Goal: Communication & Community: Answer question/provide support

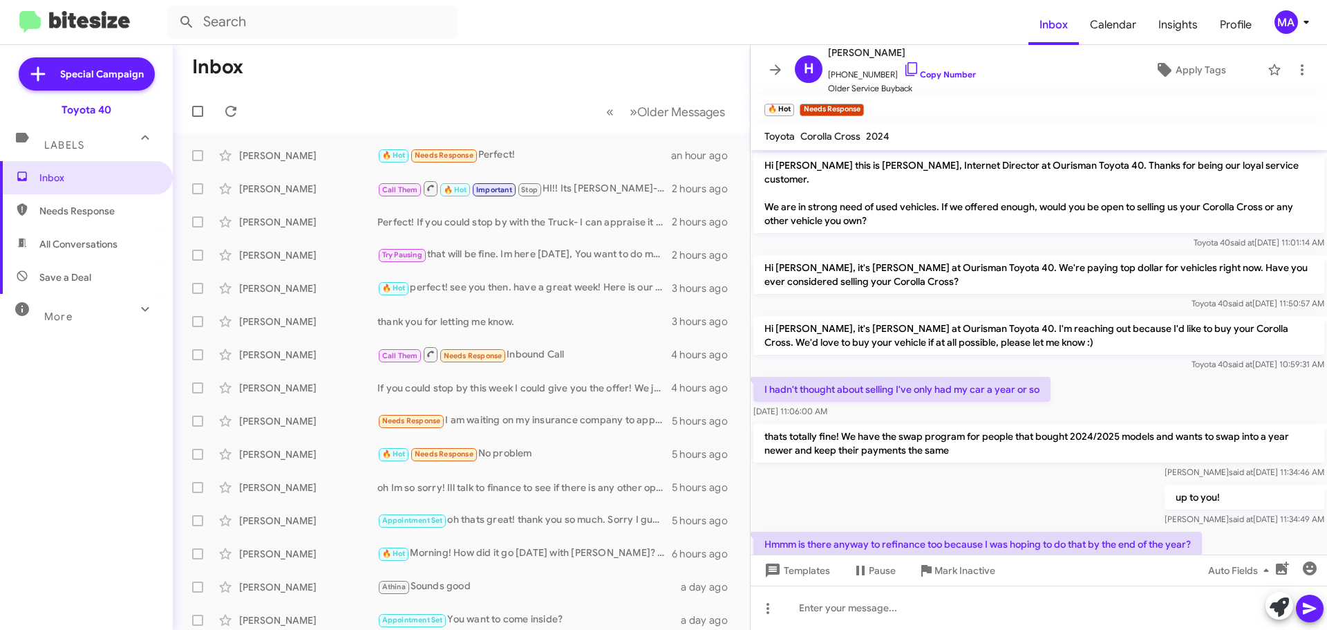
scroll to position [701, 0]
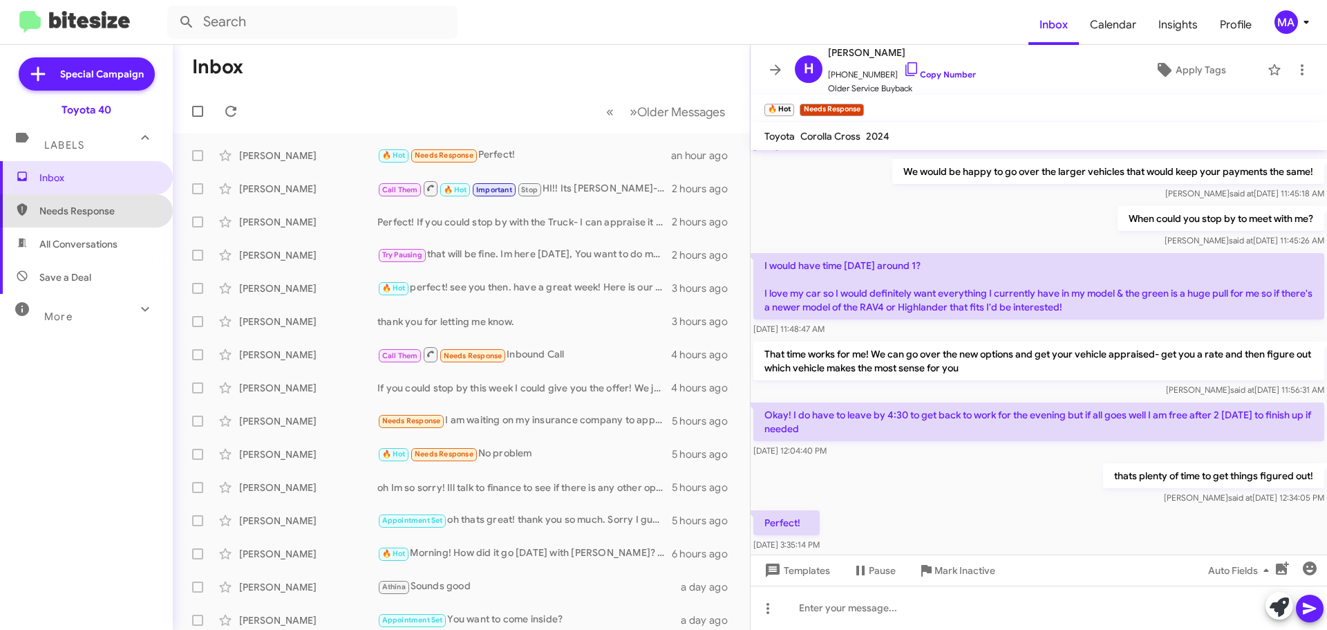
click at [105, 215] on span "Needs Response" at bounding box center [97, 211] width 117 height 14
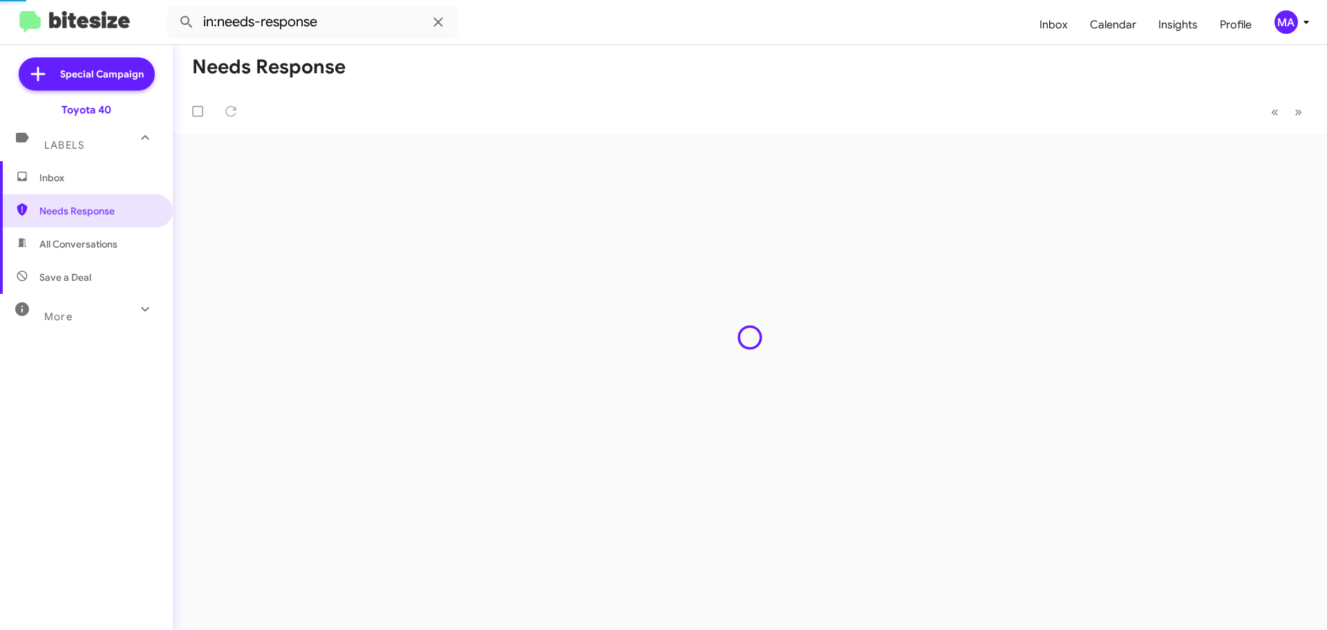
click at [108, 247] on span "All Conversations" at bounding box center [78, 244] width 78 height 14
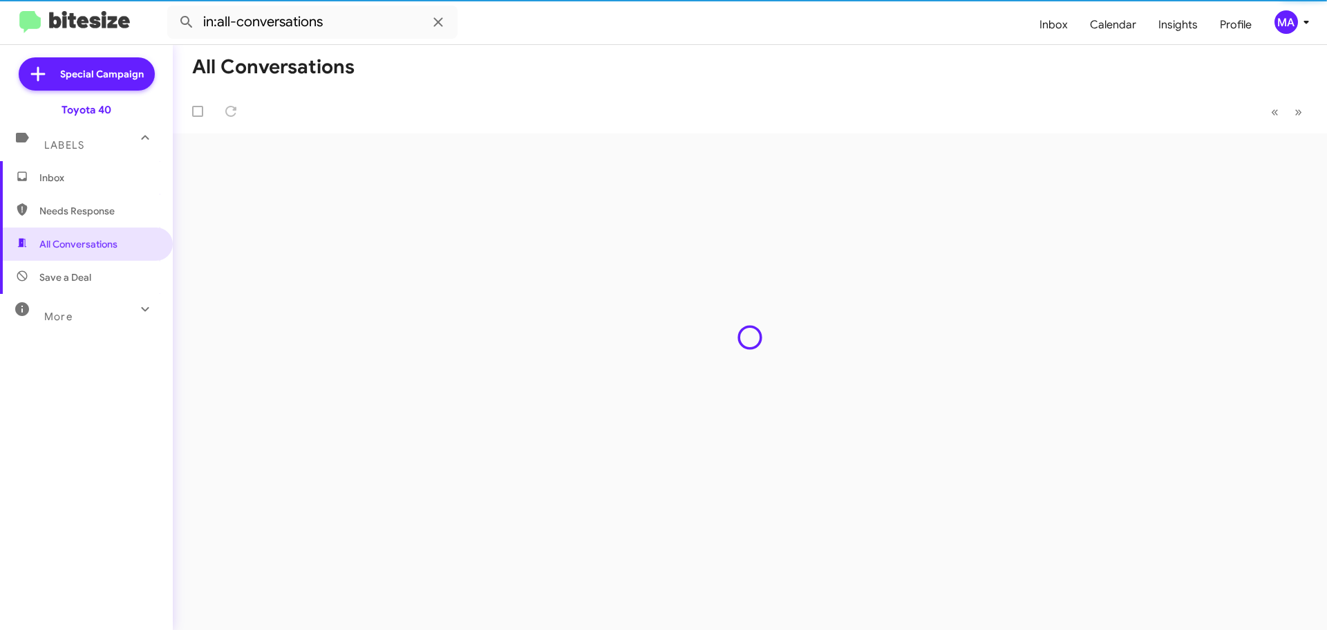
click at [111, 270] on span "Save a Deal" at bounding box center [86, 277] width 173 height 33
type input "in:not-interested"
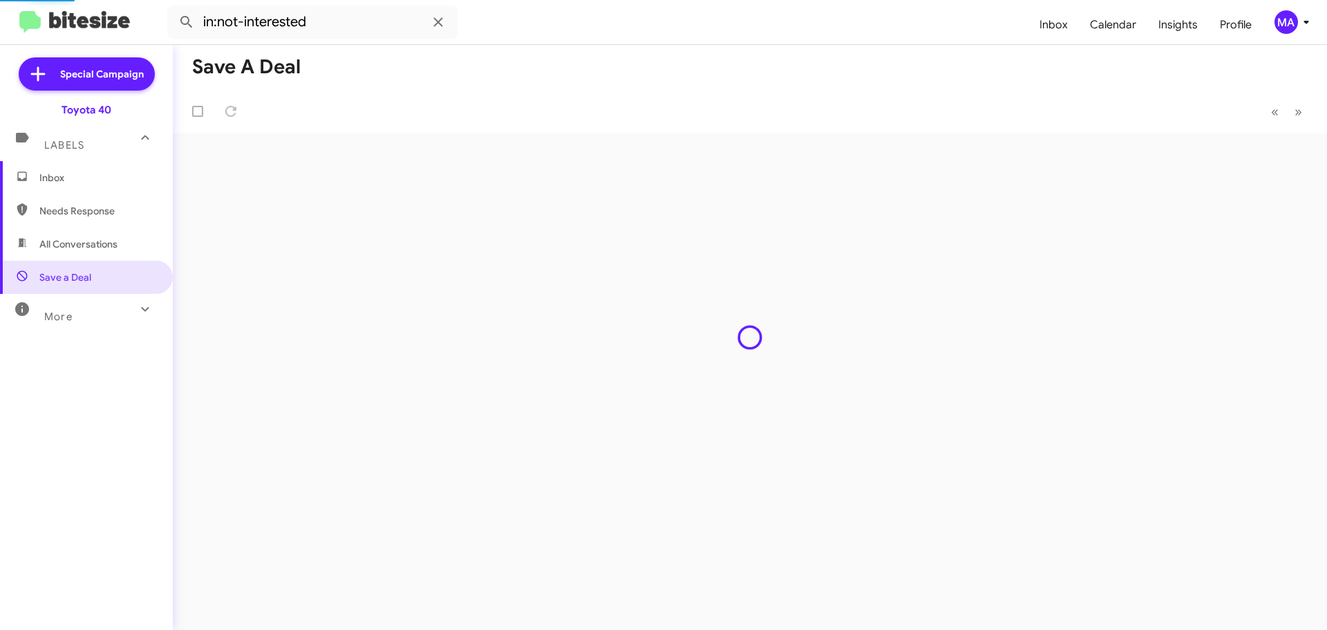
click at [74, 169] on span "Inbox" at bounding box center [86, 177] width 173 height 33
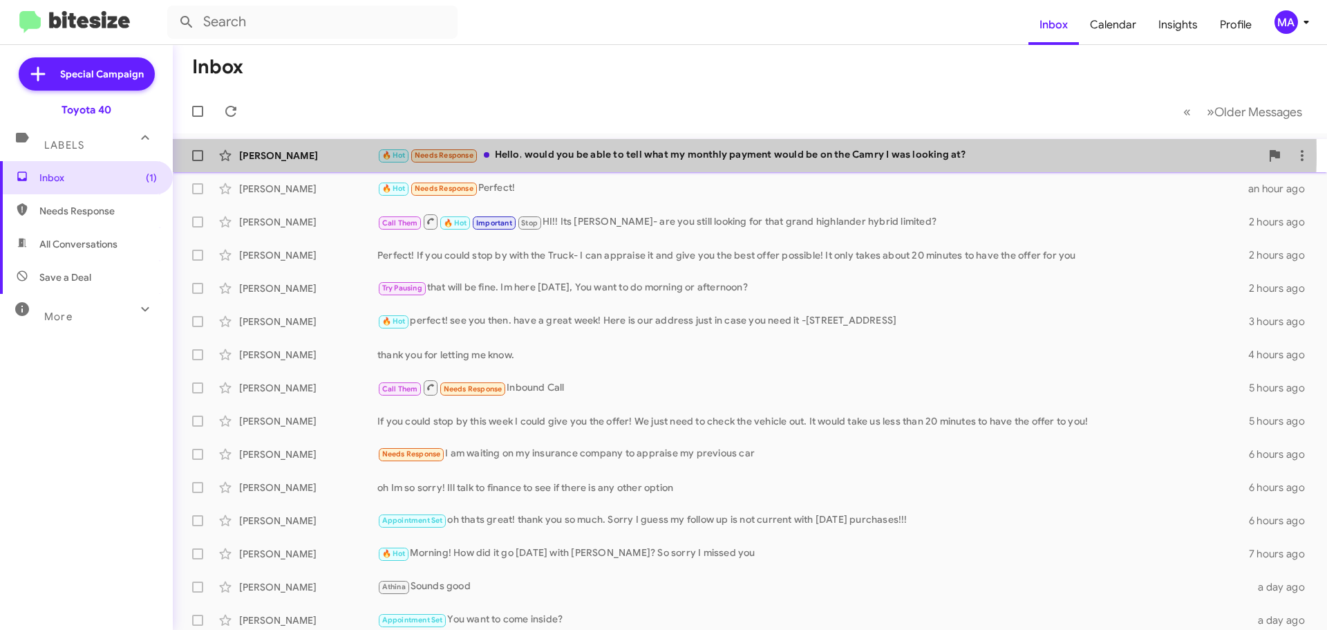
click at [623, 154] on div "🔥 Hot Needs Response Hello, would you be able to tell what my monthly payment w…" at bounding box center [818, 155] width 883 height 16
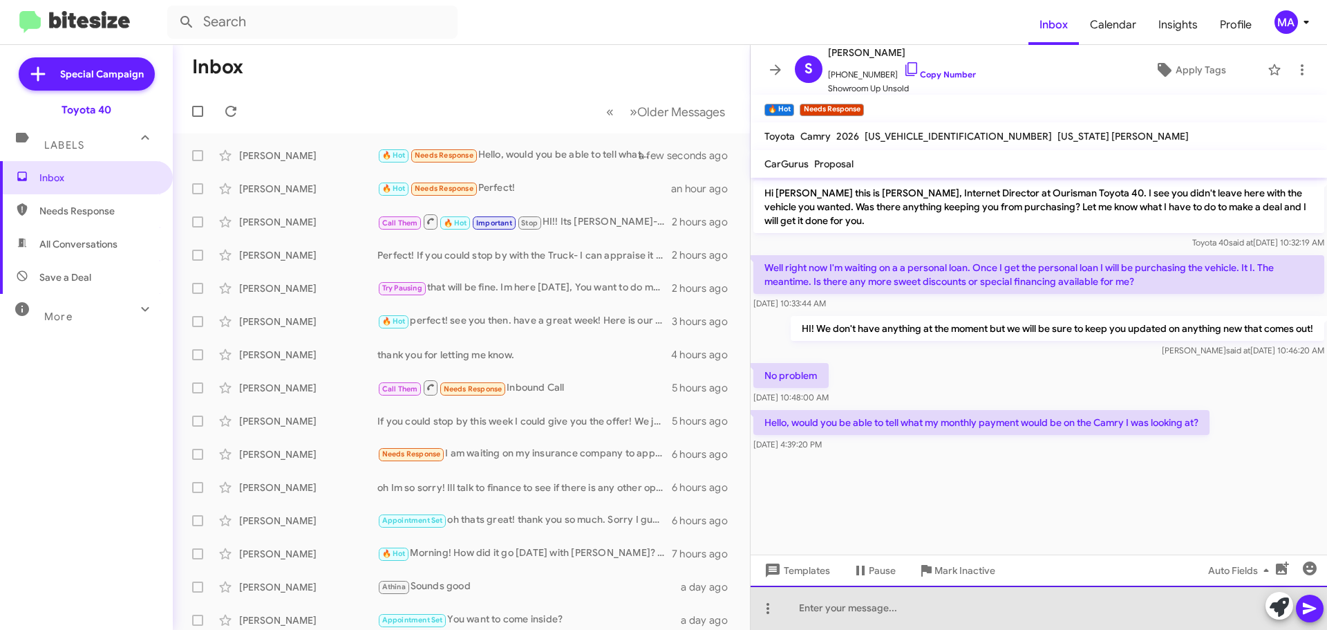
click at [859, 607] on div at bounding box center [1038, 607] width 576 height 44
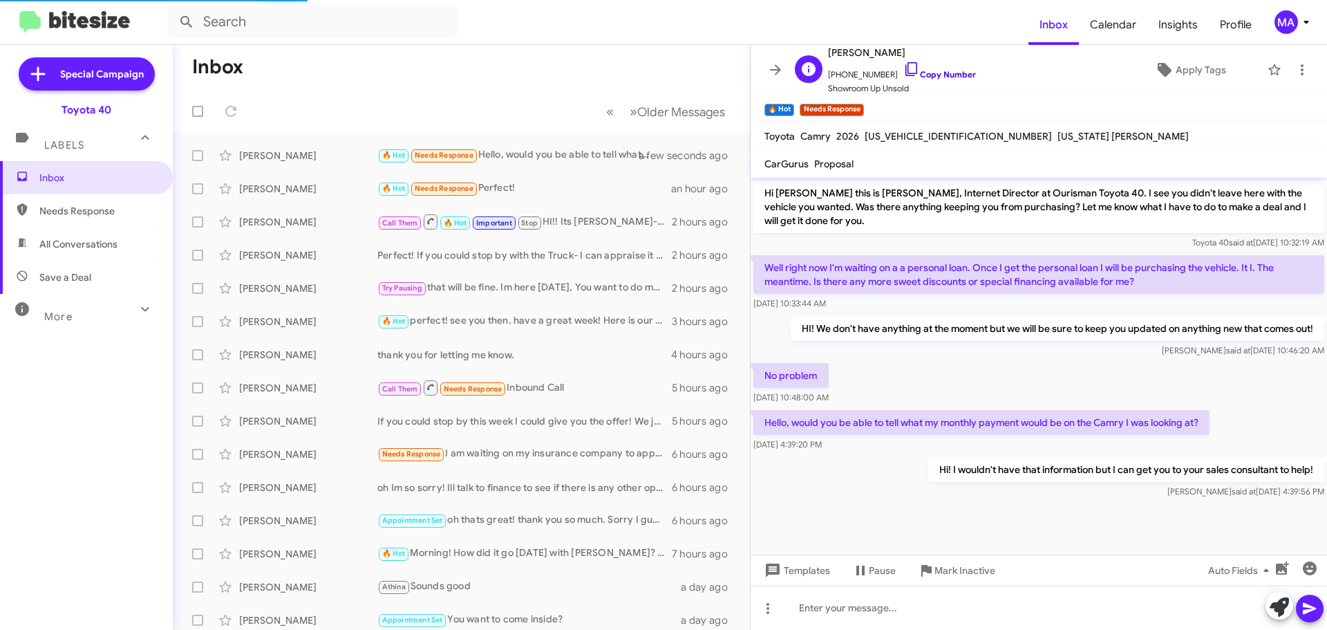
click at [903, 68] on icon at bounding box center [911, 69] width 17 height 17
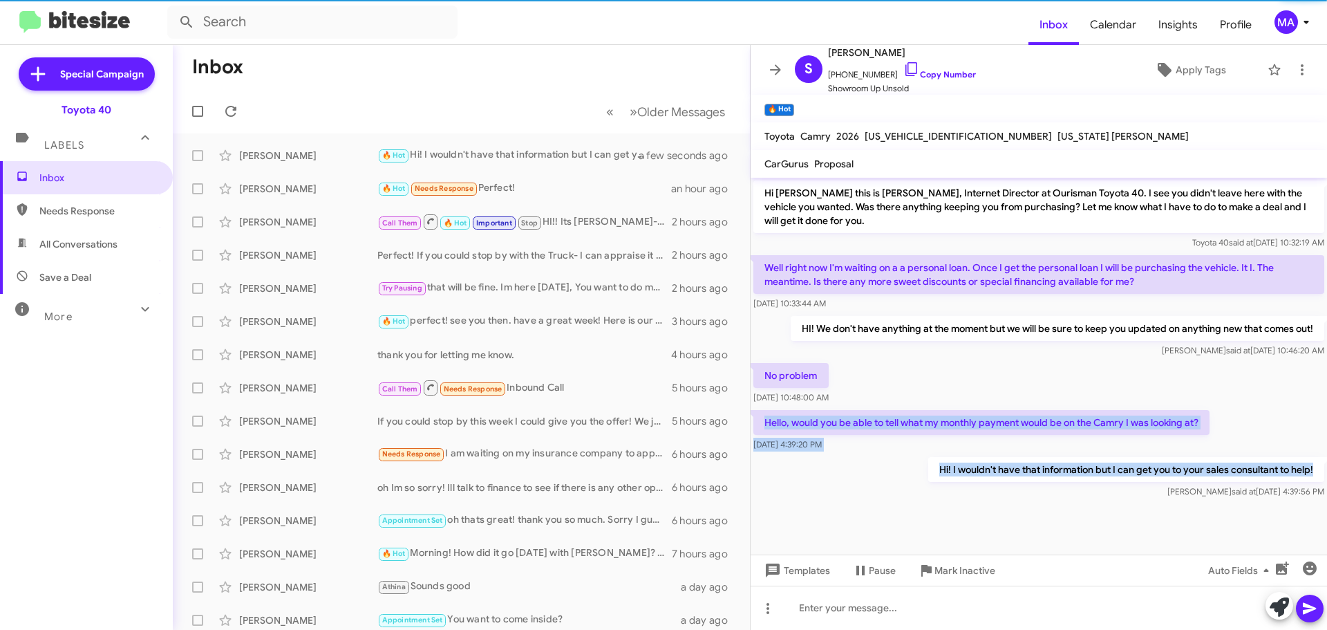
drag, startPoint x: 1315, startPoint y: 467, endPoint x: 759, endPoint y: 422, distance: 558.2
click at [759, 422] on div "Hi [PERSON_NAME] this is [PERSON_NAME], Internet Director at Ourisman Toyota 40…" at bounding box center [1038, 339] width 576 height 323
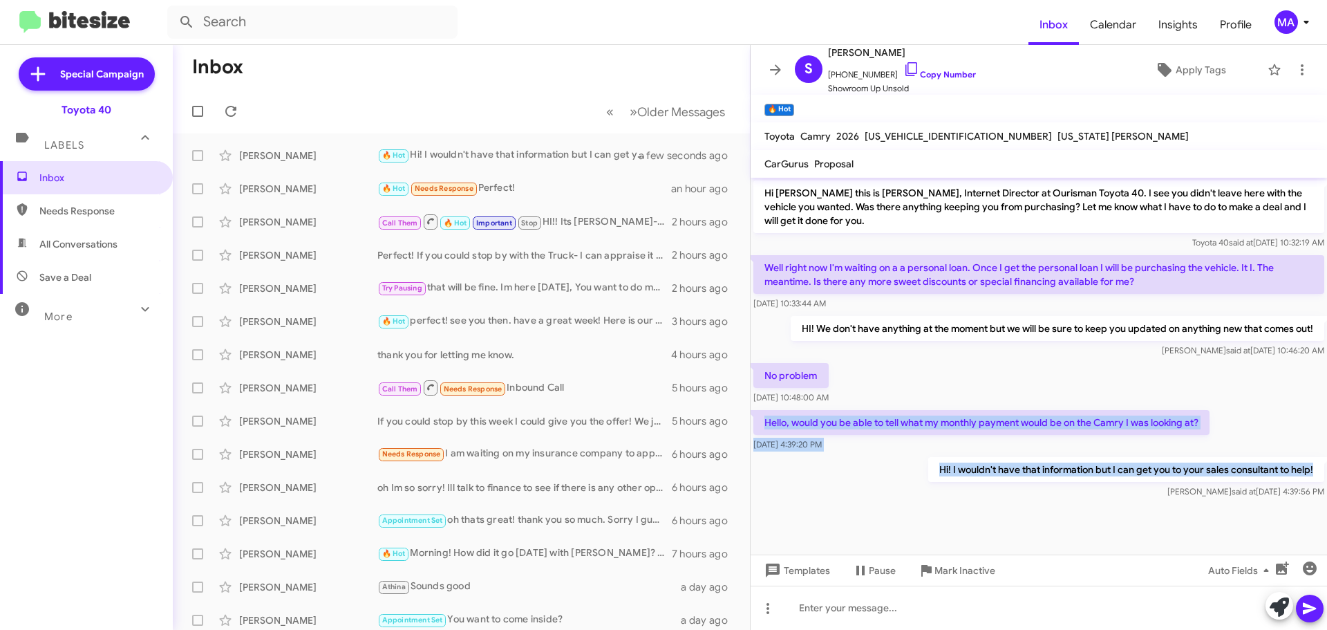
copy div "Hello, would you be able to tell what my monthly payment would be on the Camry …"
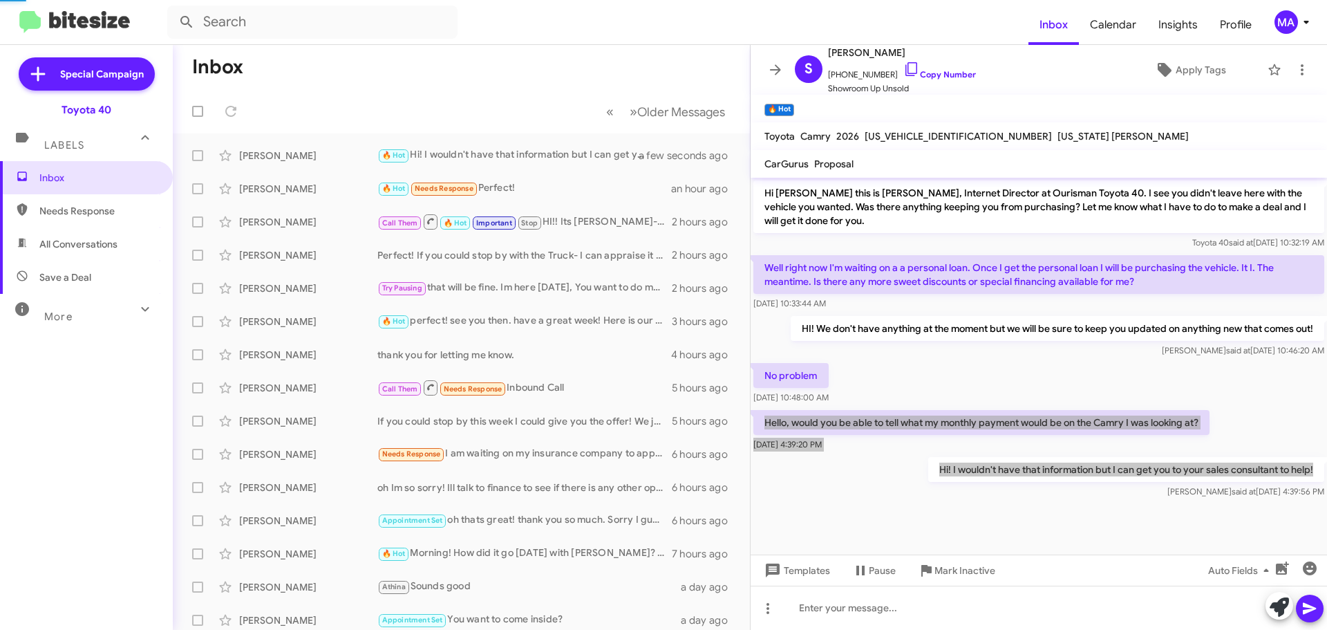
scroll to position [18, 0]
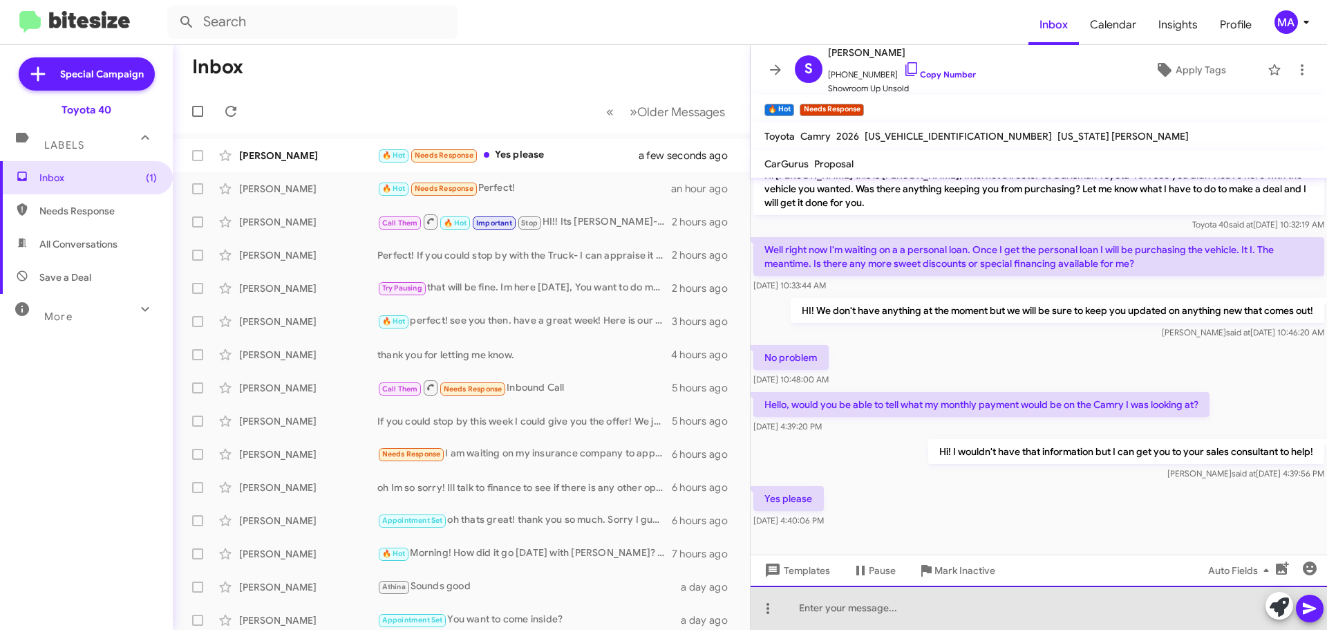
click at [858, 608] on div at bounding box center [1038, 607] width 576 height 44
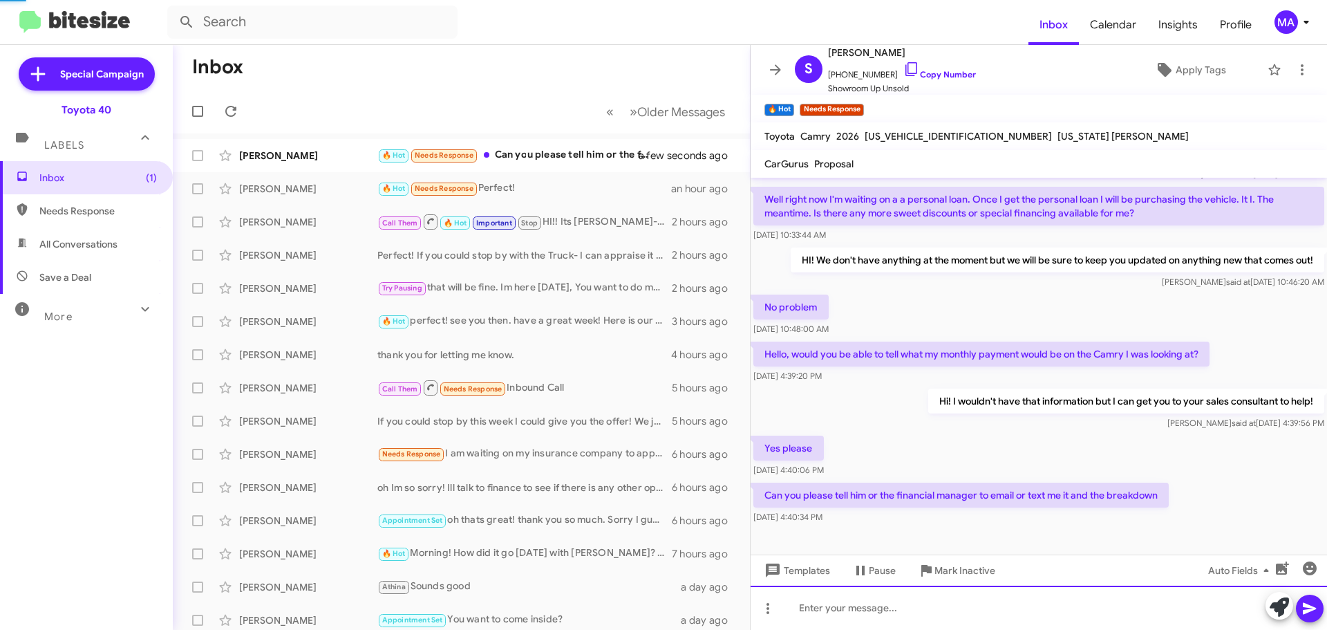
scroll to position [119, 0]
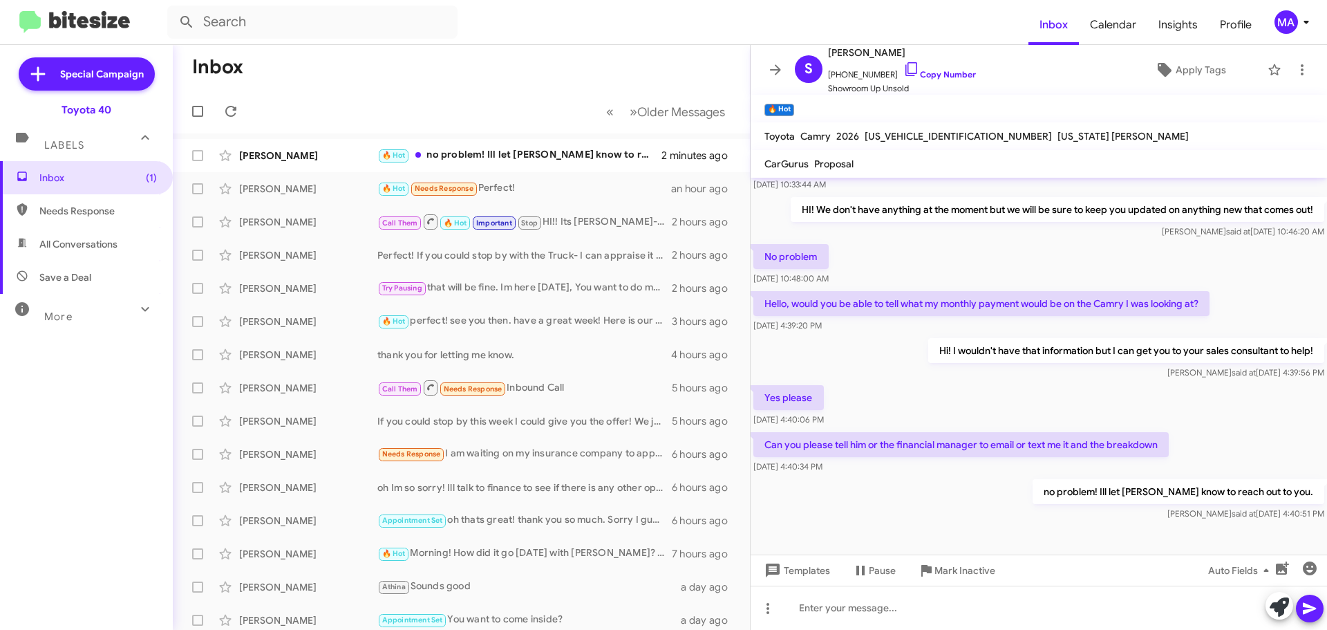
click at [1021, 396] on div "Yes please [DATE] 4:40:06 PM" at bounding box center [1038, 405] width 576 height 47
drag, startPoint x: 1052, startPoint y: 307, endPoint x: 1154, endPoint y: 305, distance: 102.3
click at [1154, 305] on p "Hello, would you be able to tell what my monthly payment would be on the Camry …" at bounding box center [981, 303] width 456 height 25
click at [979, 514] on div "no problem! Ill let [PERSON_NAME] know to reach out to you. [PERSON_NAME] said …" at bounding box center [1038, 499] width 576 height 47
click at [571, 144] on div "[PERSON_NAME] 🔥 Hot no problem! Ill let [PERSON_NAME] know to reach out to you.…" at bounding box center [461, 156] width 555 height 28
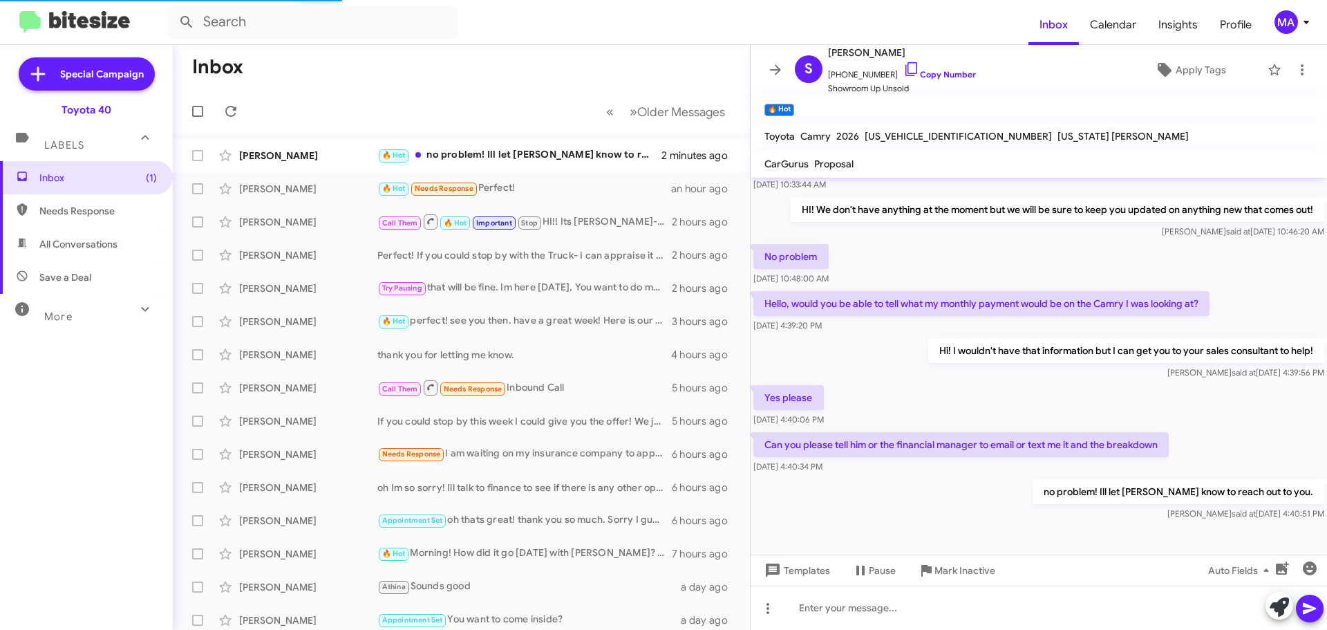
drag, startPoint x: 961, startPoint y: 499, endPoint x: 683, endPoint y: 87, distance: 496.8
click at [960, 499] on div "no problem! Ill let [PERSON_NAME] know to reach out to you. [PERSON_NAME] said …" at bounding box center [1038, 499] width 576 height 47
drag, startPoint x: 955, startPoint y: 444, endPoint x: 896, endPoint y: 442, distance: 59.4
click at [896, 442] on p "Can you please tell him or the financial manager to email or text me it and the…" at bounding box center [960, 444] width 415 height 25
click at [1020, 500] on div "no problem! Ill let [PERSON_NAME] know to reach out to you. [PERSON_NAME] said …" at bounding box center [1038, 499] width 576 height 47
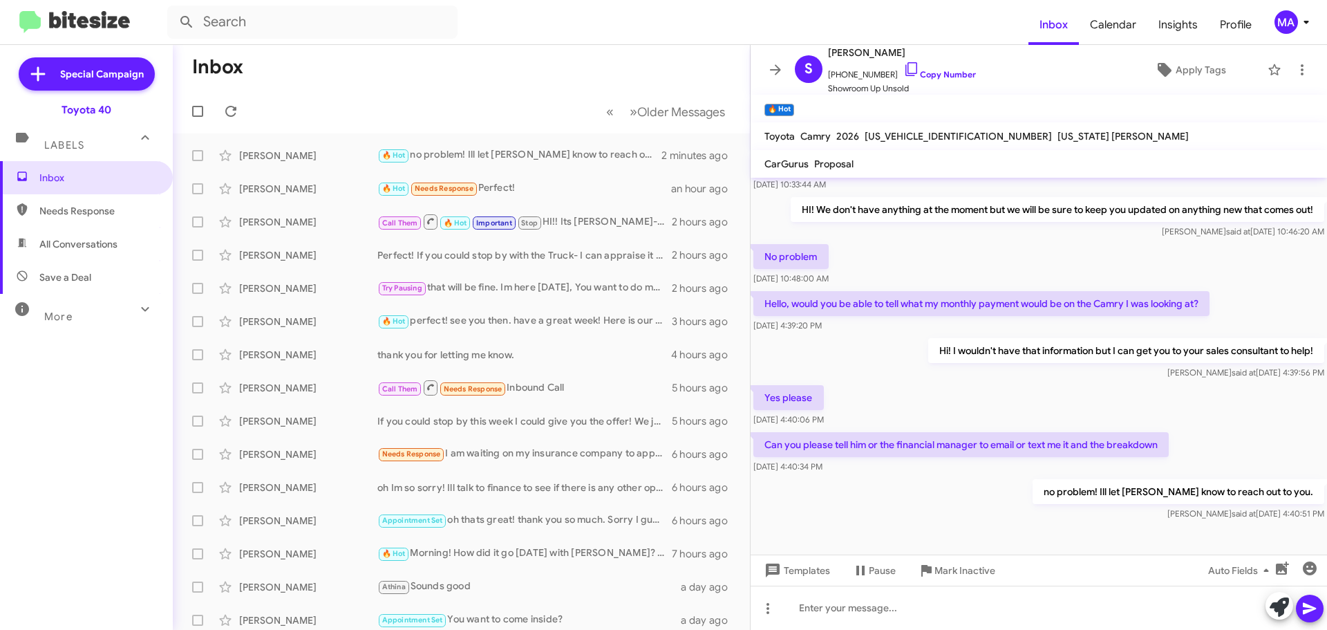
drag, startPoint x: 62, startPoint y: 216, endPoint x: 64, endPoint y: 225, distance: 8.5
click at [62, 216] on span "Needs Response" at bounding box center [97, 211] width 117 height 14
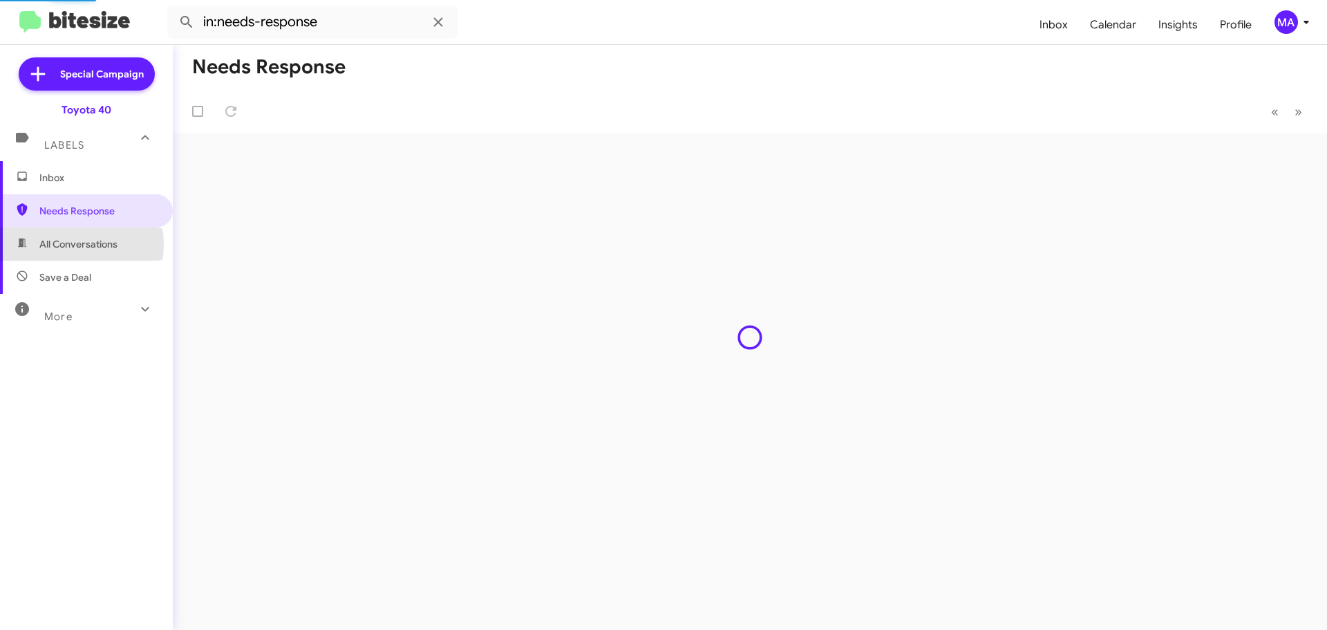
click at [65, 244] on span "All Conversations" at bounding box center [78, 244] width 78 height 14
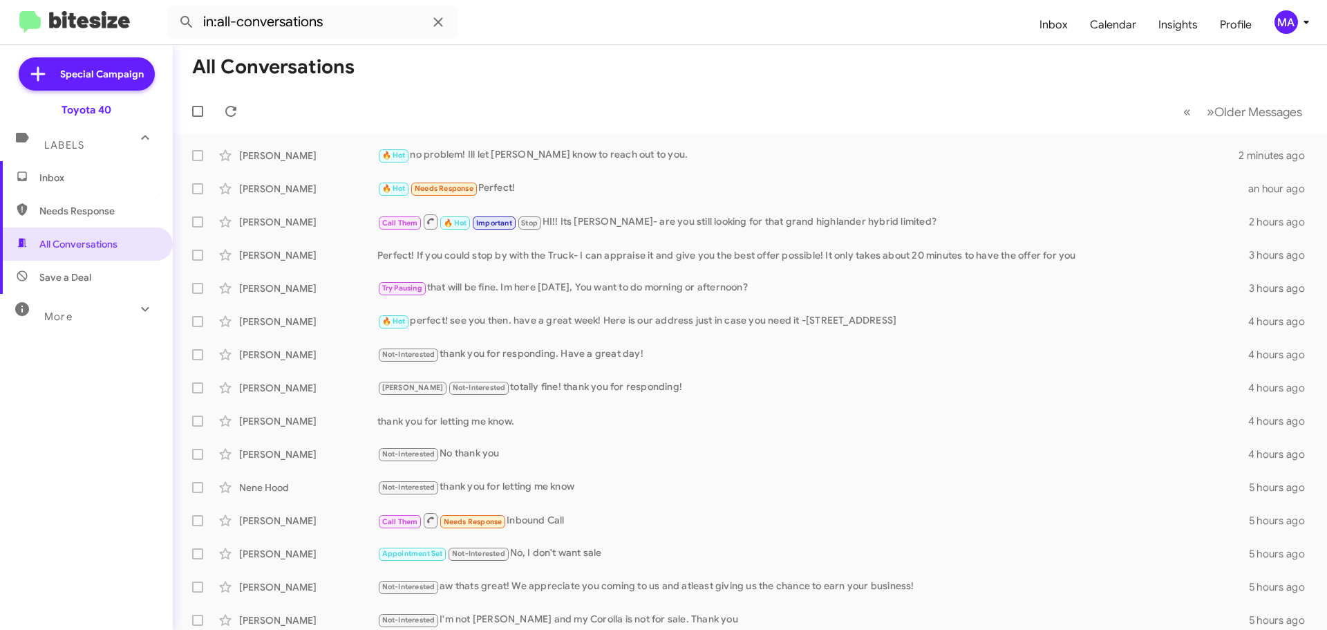
click at [89, 285] on span "Save a Deal" at bounding box center [86, 277] width 173 height 33
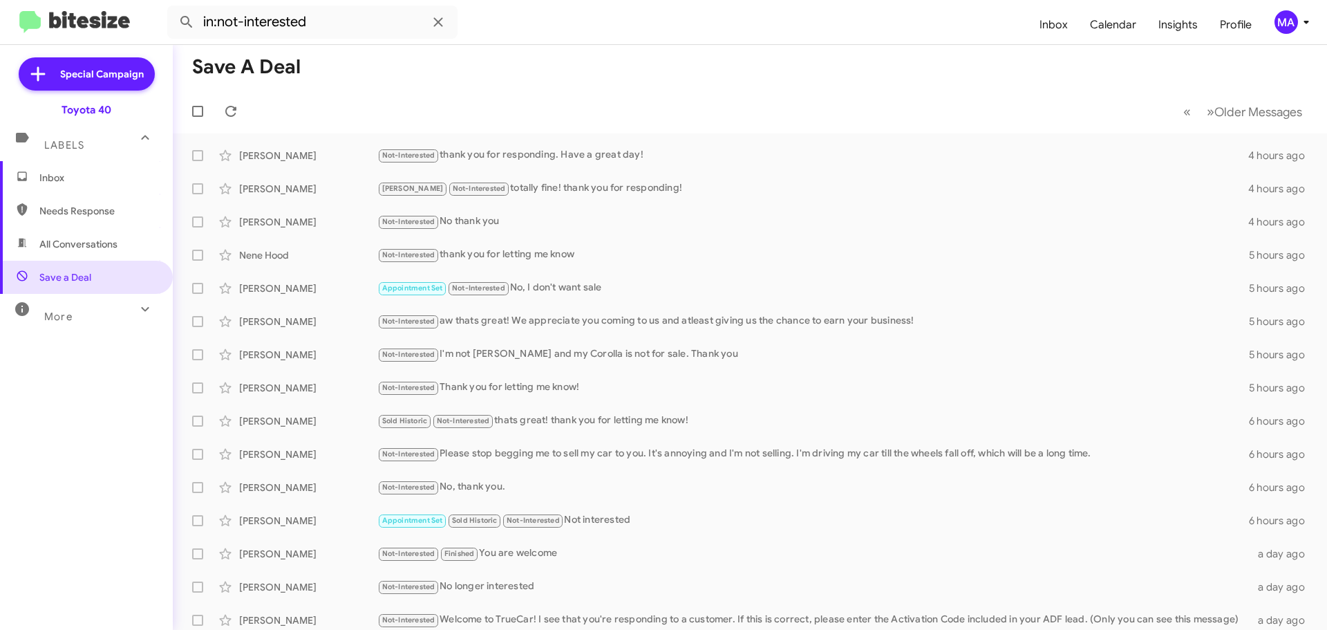
drag, startPoint x: 84, startPoint y: 196, endPoint x: 84, endPoint y: 207, distance: 11.1
click at [84, 196] on span "Needs Response" at bounding box center [86, 210] width 173 height 33
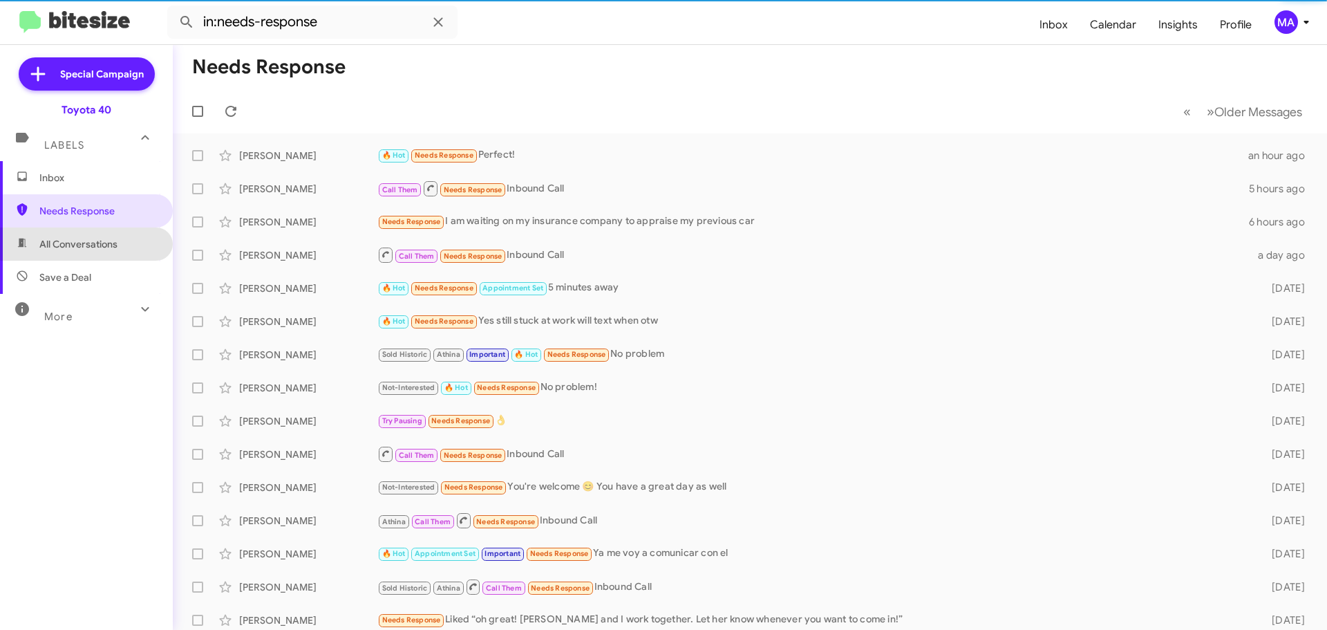
drag, startPoint x: 87, startPoint y: 232, endPoint x: 92, endPoint y: 266, distance: 34.2
click at [87, 233] on span "All Conversations" at bounding box center [86, 243] width 173 height 33
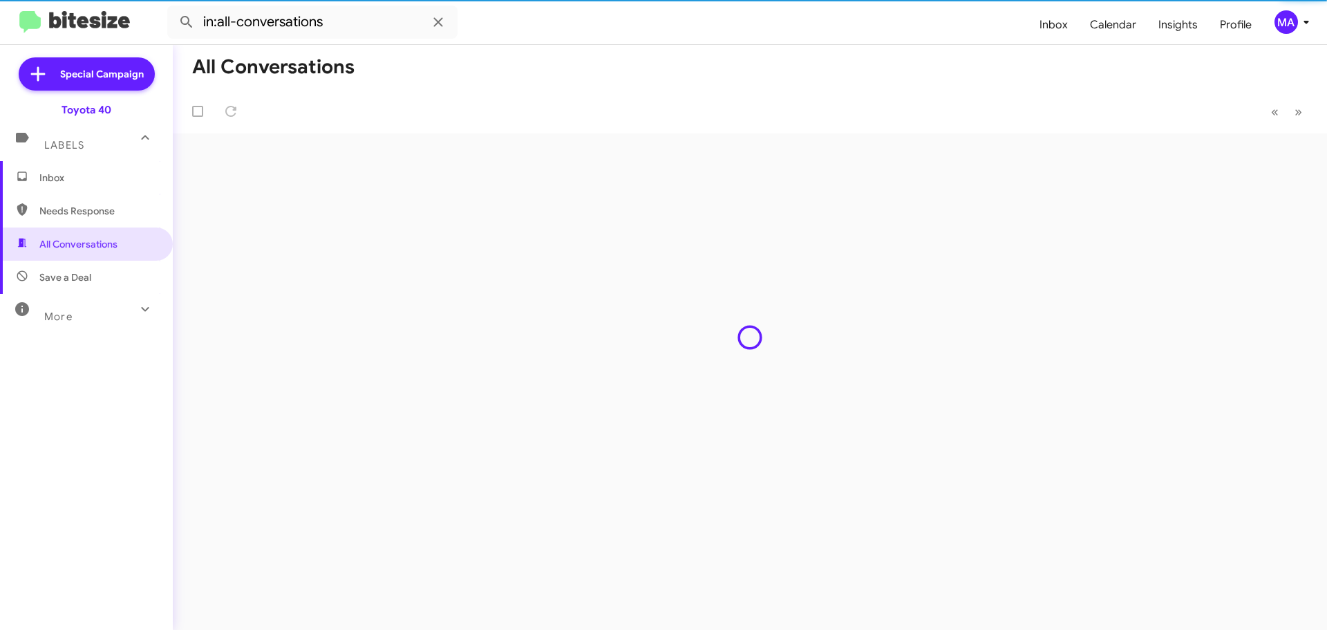
click at [92, 267] on span "Save a Deal" at bounding box center [86, 277] width 173 height 33
type input "in:not-interested"
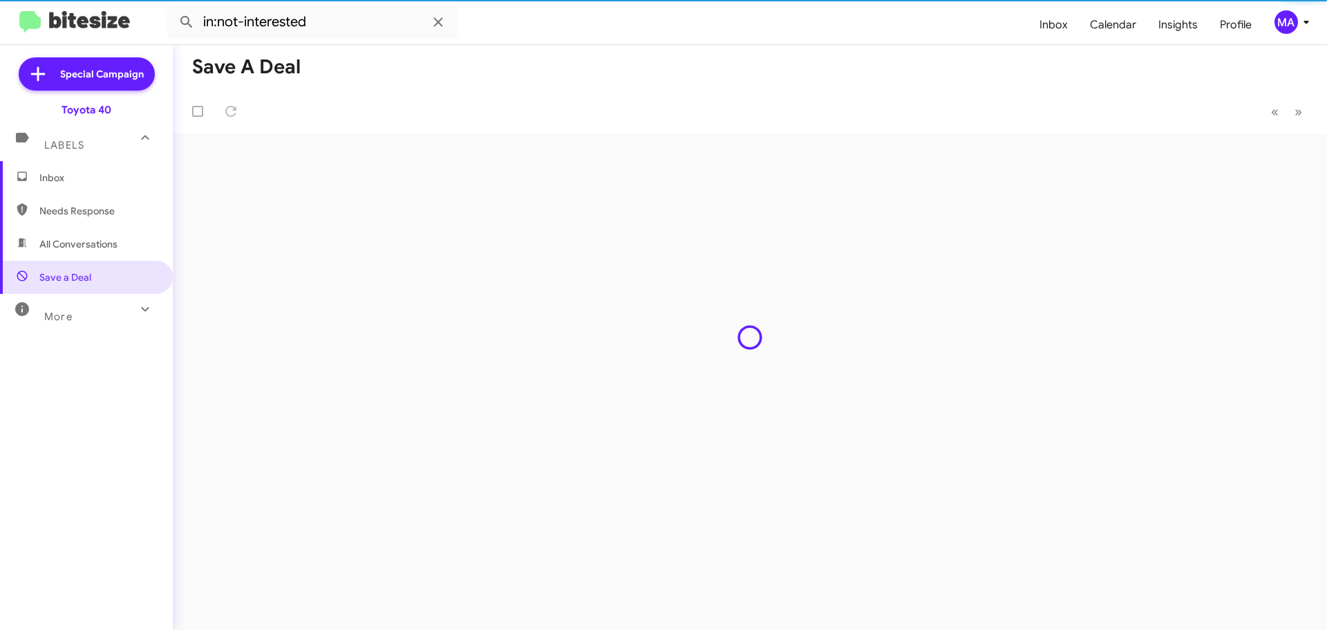
click at [66, 171] on span "Inbox" at bounding box center [97, 178] width 117 height 14
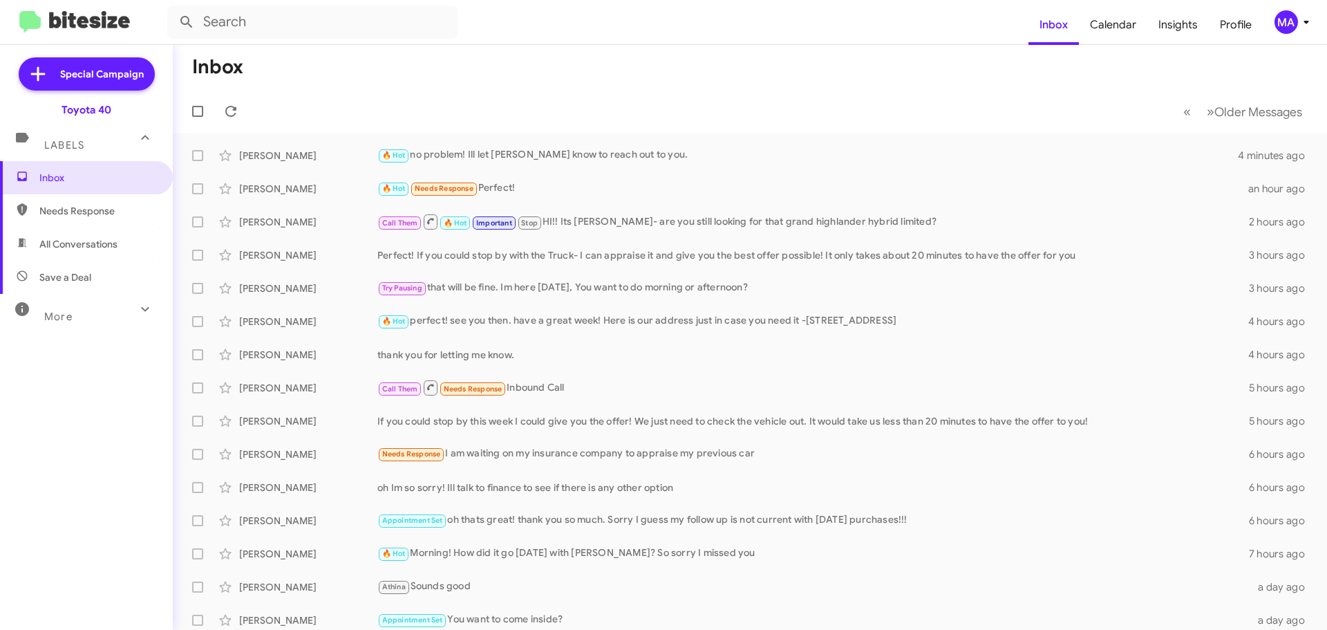
click at [66, 272] on span "Save a Deal" at bounding box center [65, 277] width 52 height 14
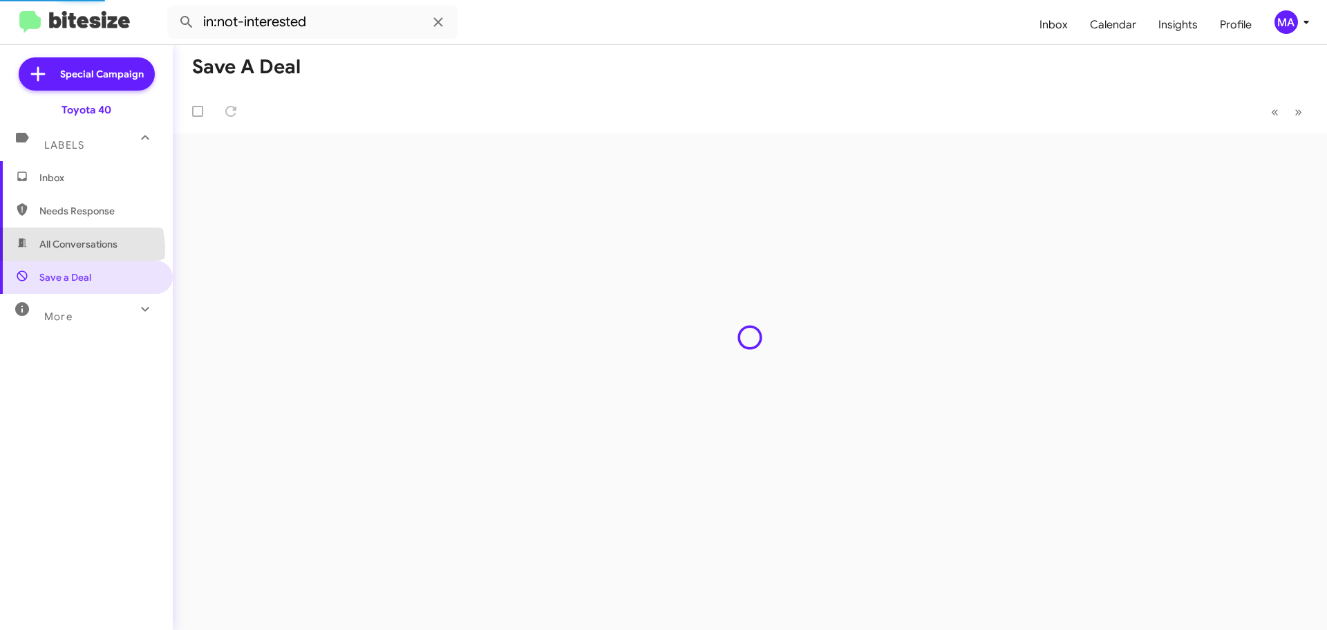
click at [70, 249] on span "All Conversations" at bounding box center [78, 244] width 78 height 14
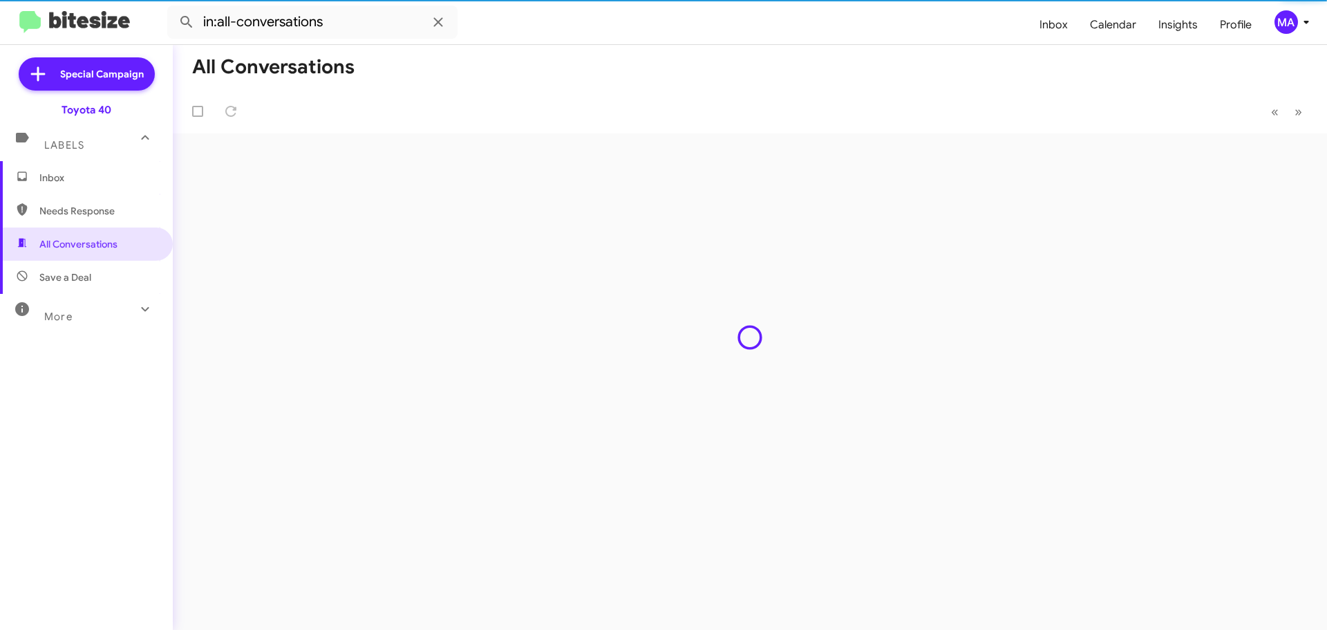
click at [67, 216] on span "Needs Response" at bounding box center [97, 211] width 117 height 14
type input "in:needs-response"
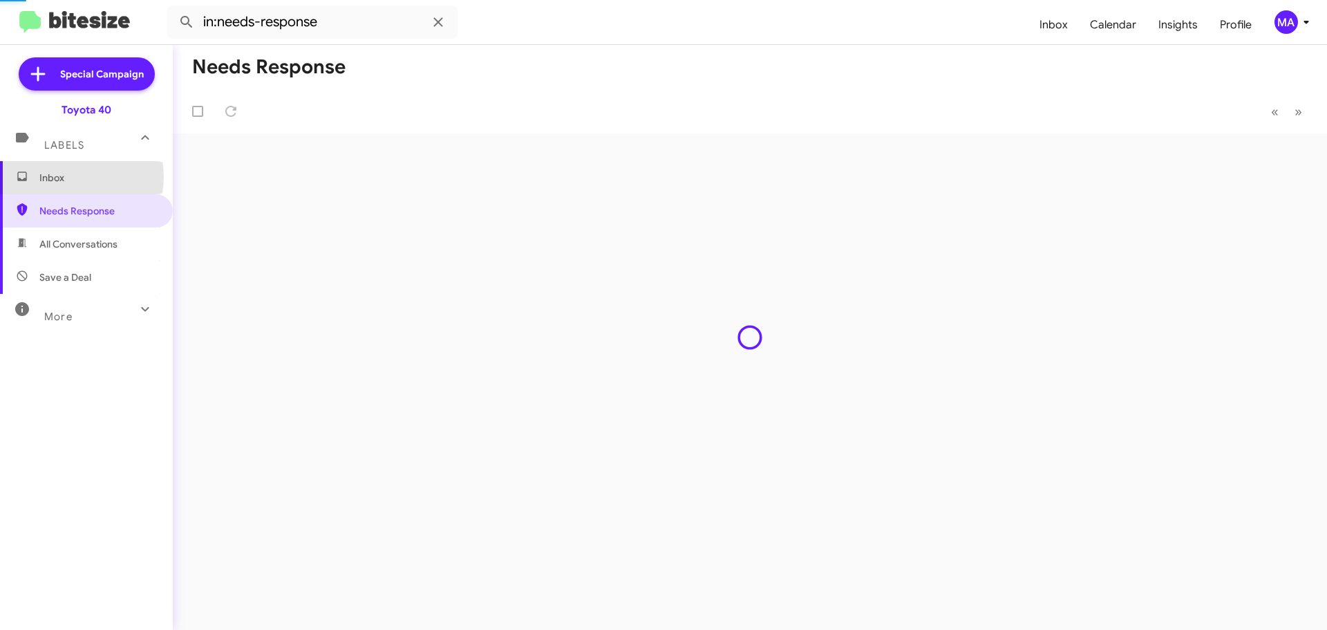
click at [62, 177] on span "Inbox" at bounding box center [97, 178] width 117 height 14
